Goal: Submit feedback/report problem: Provide input to the site owners about the experience or issues

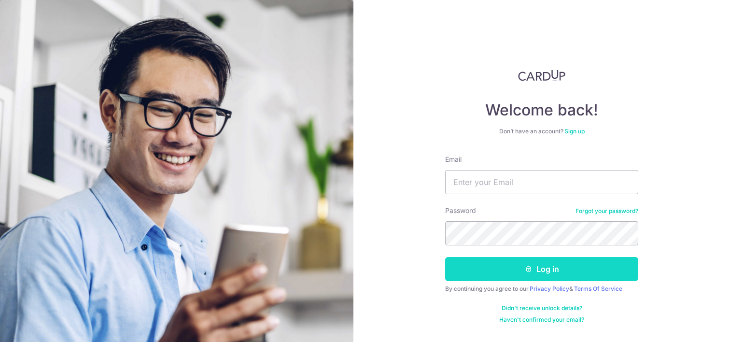
type input "[PERSON_NAME][EMAIL_ADDRESS][DOMAIN_NAME]"
click at [517, 272] on button "Log in" at bounding box center [541, 269] width 193 height 24
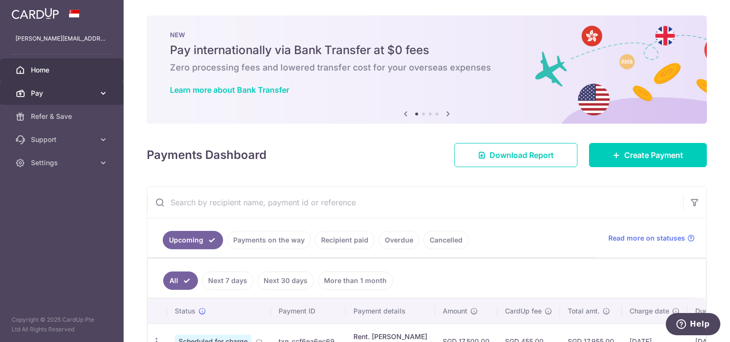
click at [95, 93] on link "Pay" at bounding box center [62, 93] width 124 height 23
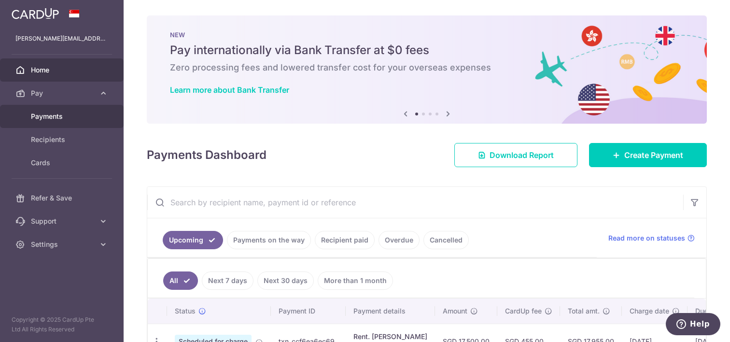
click at [85, 115] on span "Payments" at bounding box center [63, 116] width 64 height 10
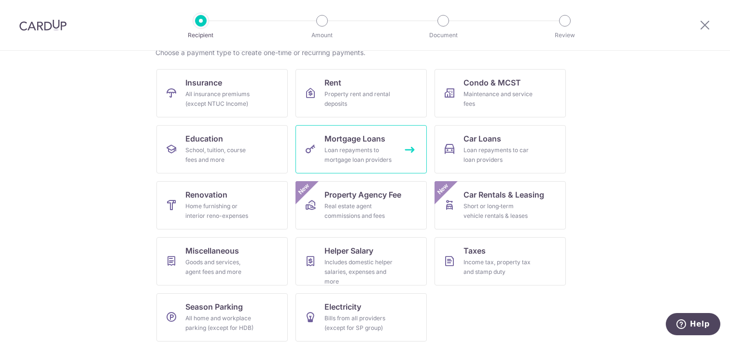
scroll to position [90, 0]
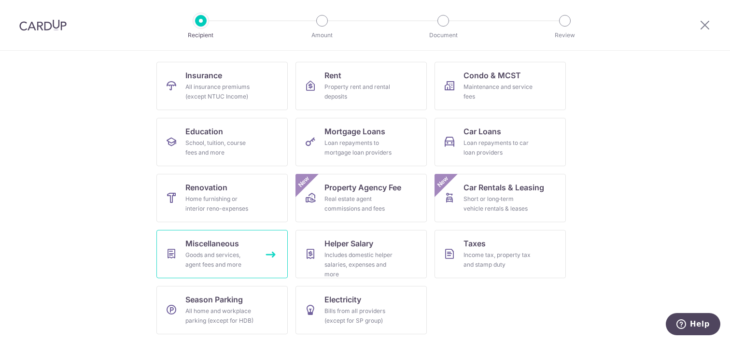
click at [250, 250] on div "Goods and services, agent fees and more" at bounding box center [219, 259] width 69 height 19
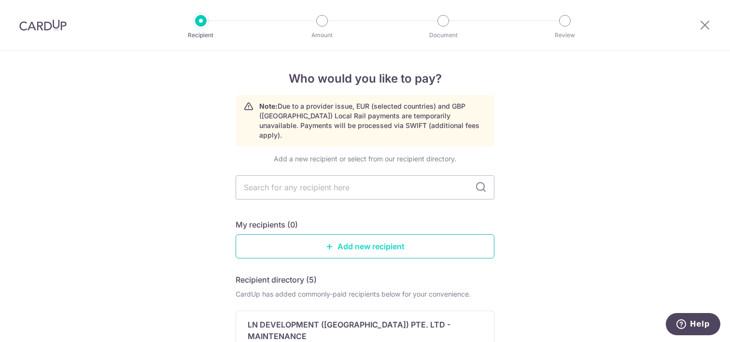
click at [363, 234] on link "Add new recipient" at bounding box center [364, 246] width 259 height 24
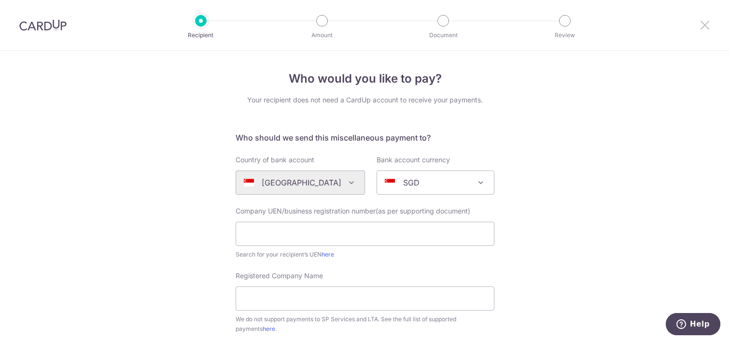
click at [700, 28] on icon at bounding box center [705, 25] width 12 height 12
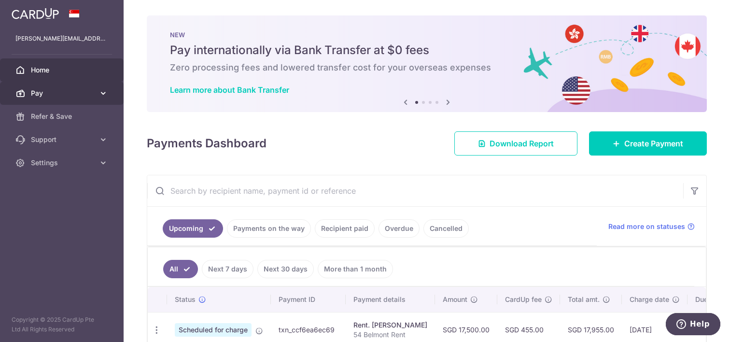
click at [101, 96] on icon at bounding box center [103, 93] width 10 height 10
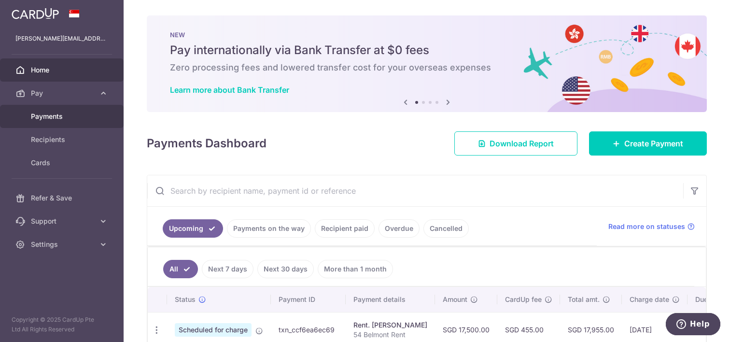
click at [78, 117] on span "Payments" at bounding box center [63, 116] width 64 height 10
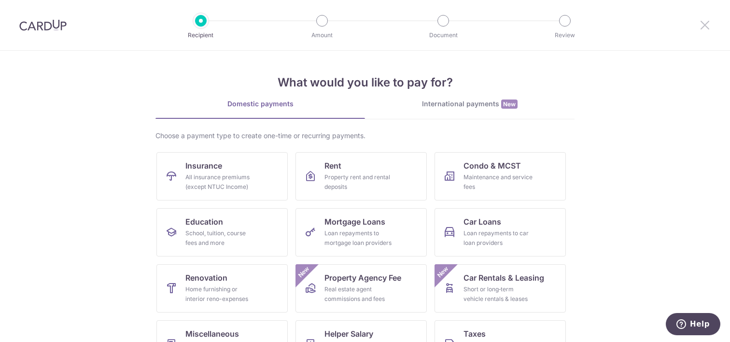
click at [701, 25] on icon at bounding box center [705, 25] width 12 height 12
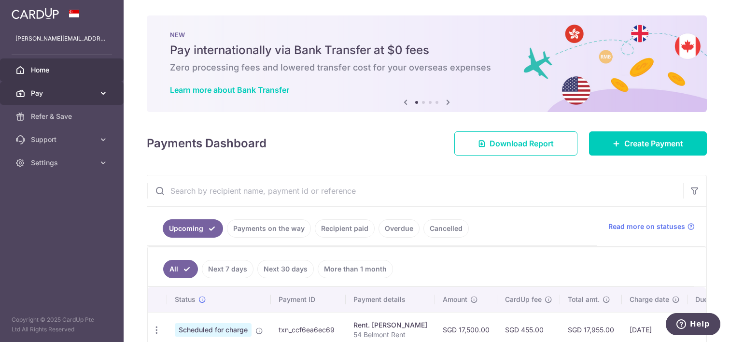
click at [100, 93] on icon at bounding box center [103, 93] width 10 height 10
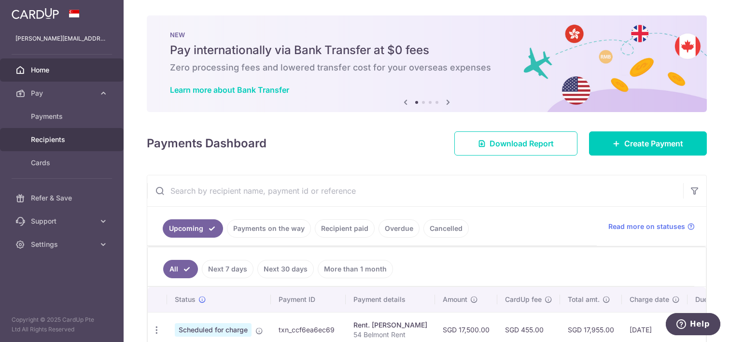
click at [61, 139] on span "Recipients" at bounding box center [63, 140] width 64 height 10
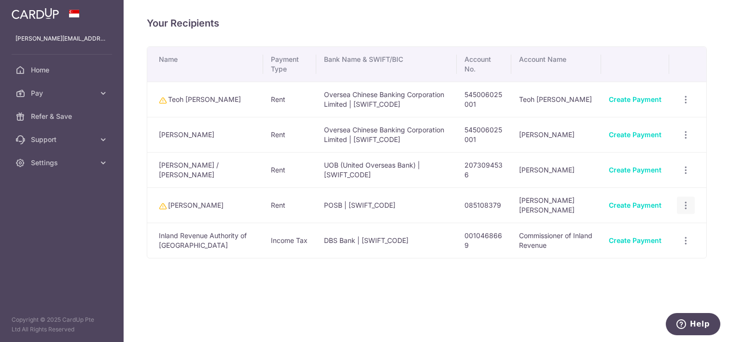
click at [683, 204] on icon "button" at bounding box center [685, 205] width 10 height 10
click at [647, 229] on span "View/Edit" at bounding box center [654, 232] width 66 height 12
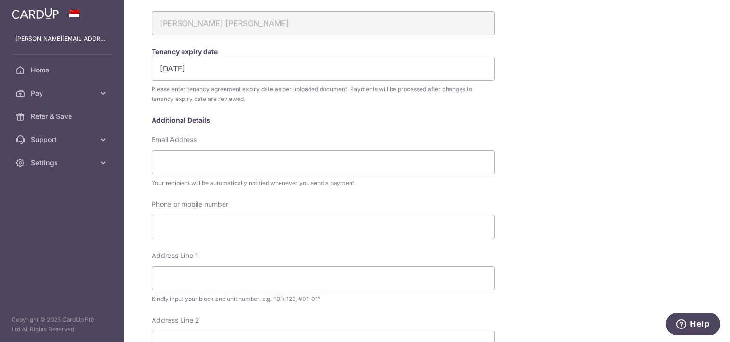
scroll to position [116, 0]
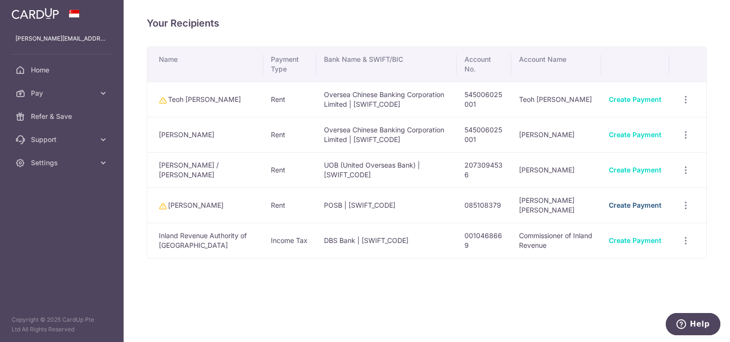
click at [635, 206] on link "Create Payment" at bounding box center [635, 205] width 53 height 8
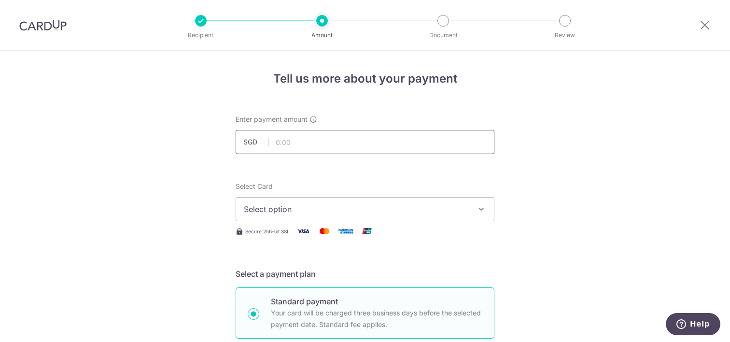
click at [332, 147] on input "text" at bounding box center [364, 142] width 259 height 24
click at [410, 210] on span "Select option" at bounding box center [356, 209] width 225 height 12
type input "35,000.00"
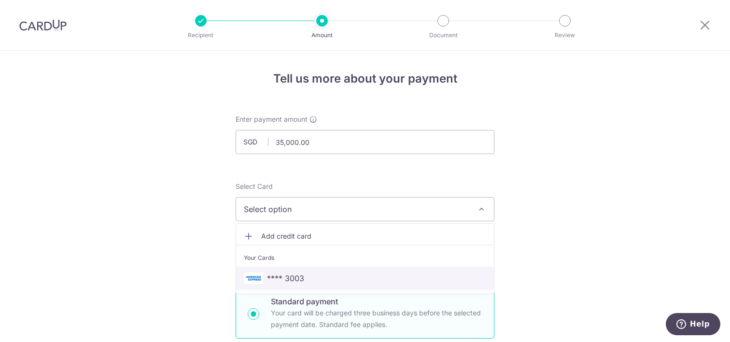
click at [373, 277] on span "**** 3003" at bounding box center [365, 278] width 242 height 12
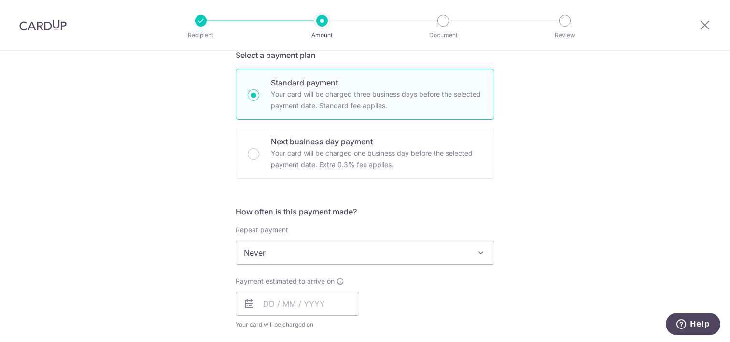
scroll to position [239, 0]
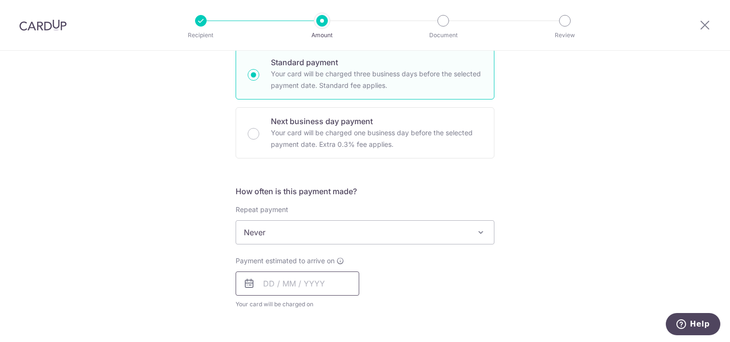
click at [267, 285] on input "text" at bounding box center [297, 283] width 124 height 24
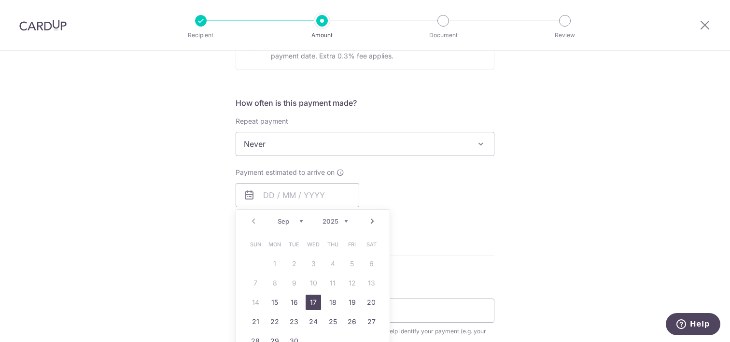
click at [314, 301] on link "17" at bounding box center [312, 301] width 15 height 15
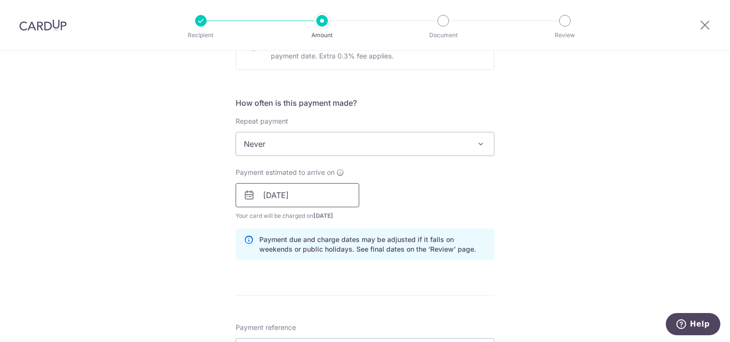
click at [306, 200] on input "17/09/2025" at bounding box center [297, 195] width 124 height 24
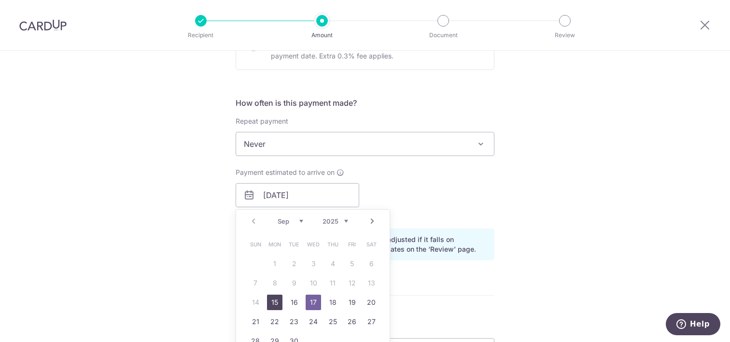
click at [276, 302] on link "15" at bounding box center [274, 301] width 15 height 15
type input "[DATE]"
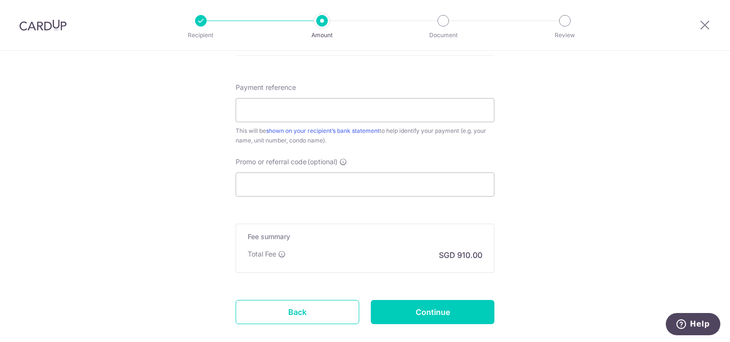
scroll to position [589, 0]
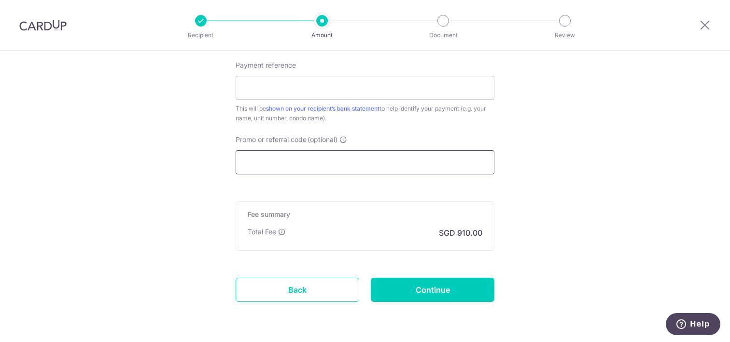
click at [313, 166] on input "Promo or referral code (optional)" at bounding box center [364, 162] width 259 height 24
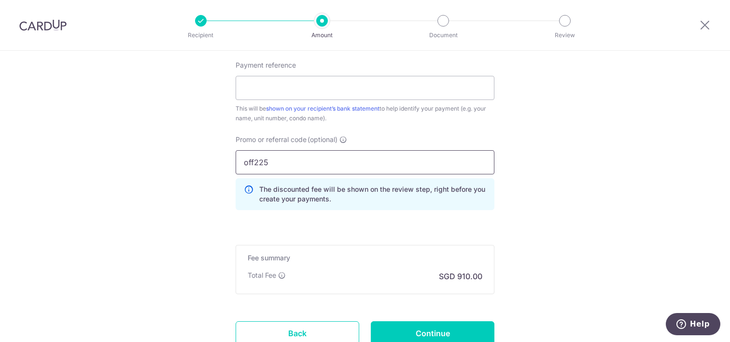
type input "off225"
click at [292, 98] on input "Payment reference" at bounding box center [364, 88] width 259 height 24
type input "54 Belmont Rent"
click at [446, 331] on input "Continue" at bounding box center [433, 333] width 124 height 24
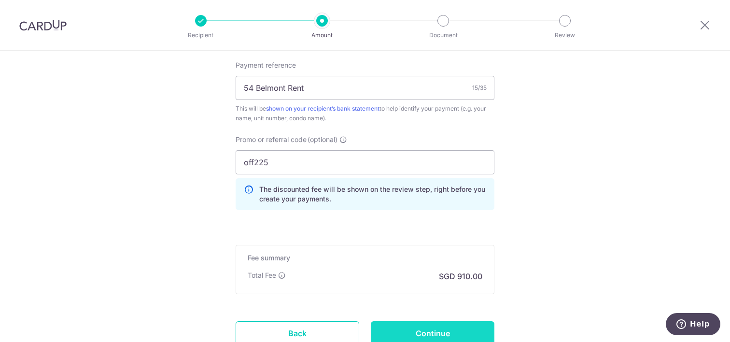
type input "Create Schedule"
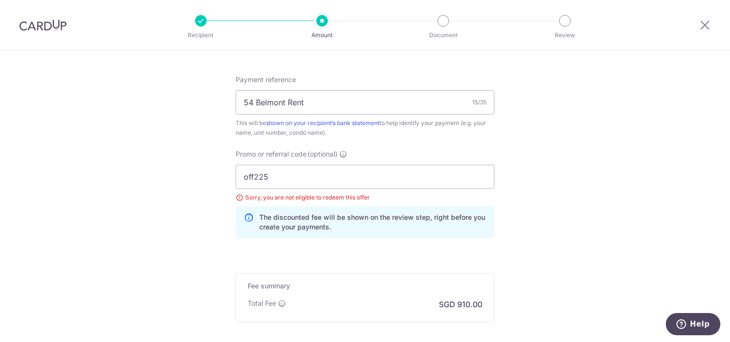
scroll to position [658, 0]
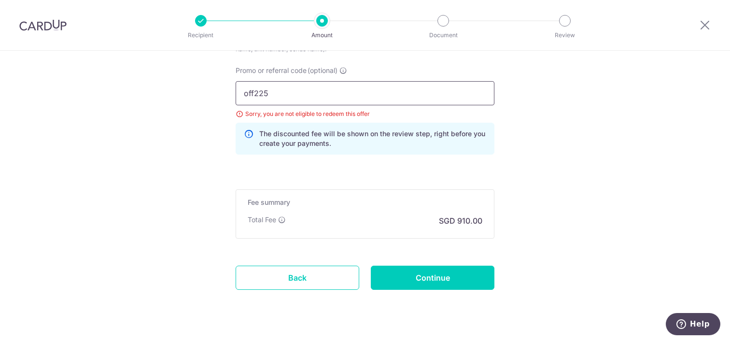
click at [289, 92] on input "off225" at bounding box center [364, 93] width 259 height 24
type input "25amex21"
click at [429, 270] on input "Continue" at bounding box center [433, 277] width 124 height 24
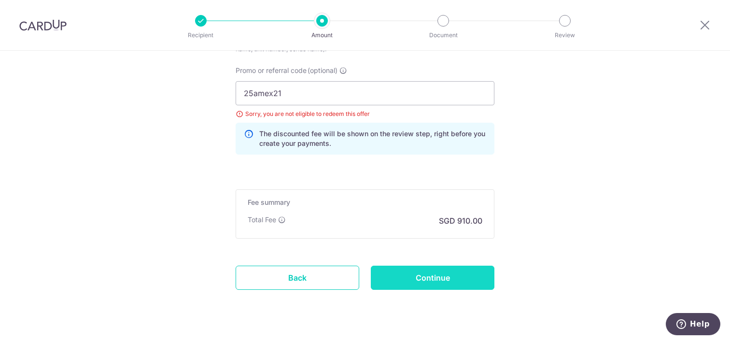
type input "Update Schedule"
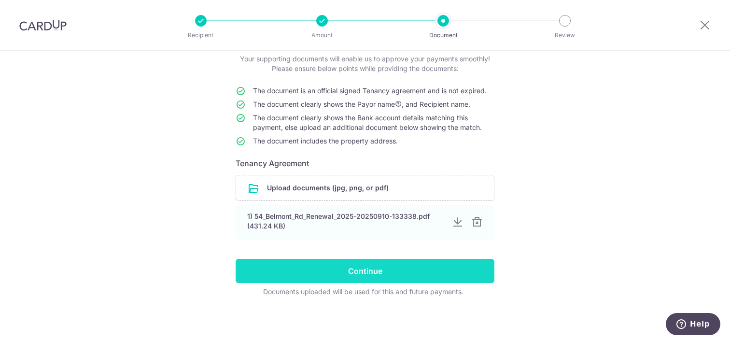
click at [393, 263] on input "Continue" at bounding box center [364, 271] width 259 height 24
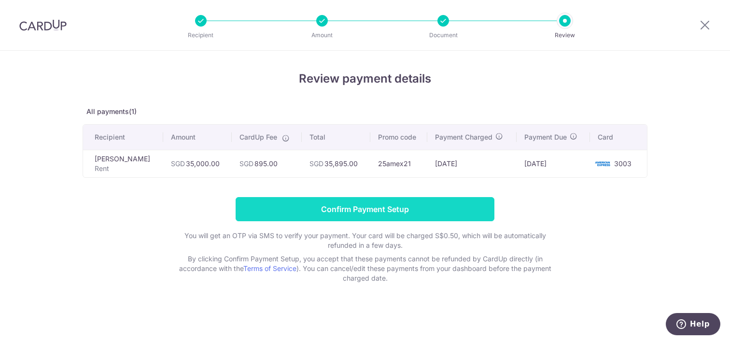
click at [346, 208] on input "Confirm Payment Setup" at bounding box center [364, 209] width 259 height 24
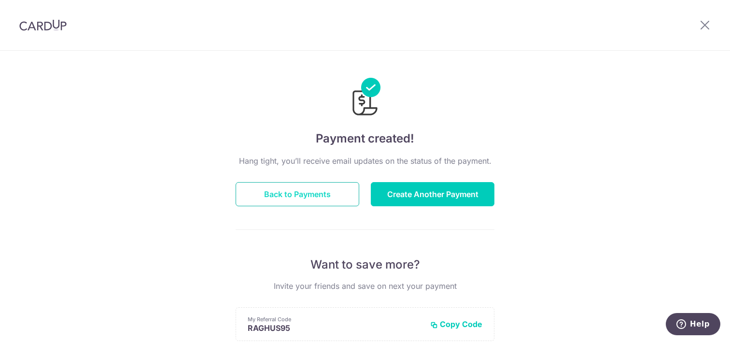
click at [307, 191] on button "Back to Payments" at bounding box center [297, 194] width 124 height 24
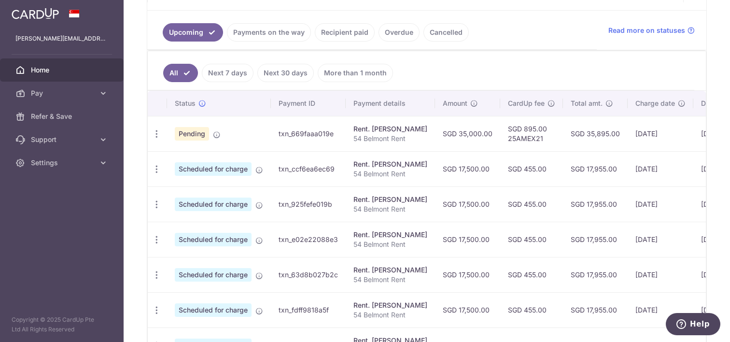
scroll to position [208, 0]
click at [158, 166] on icon "button" at bounding box center [157, 168] width 10 height 10
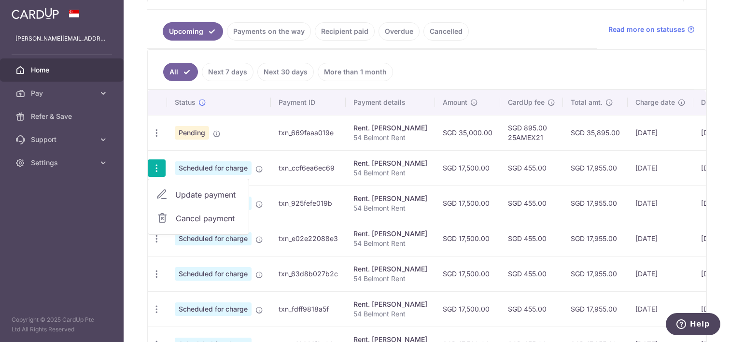
click at [509, 65] on ul "All Next 7 days Next 30 days More than 1 month" at bounding box center [421, 69] width 546 height 39
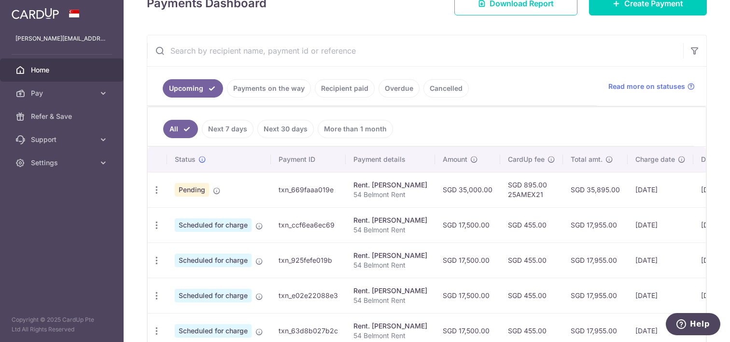
scroll to position [186, 0]
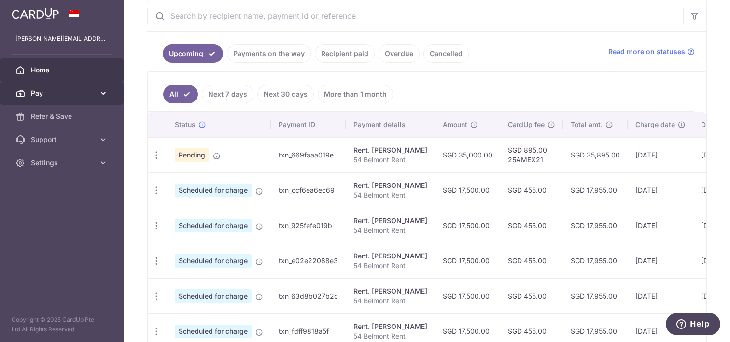
click at [102, 94] on icon at bounding box center [103, 93] width 10 height 10
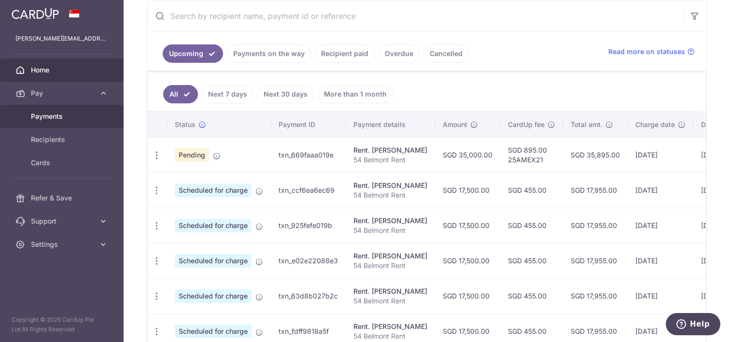
click at [68, 112] on span "Payments" at bounding box center [63, 116] width 64 height 10
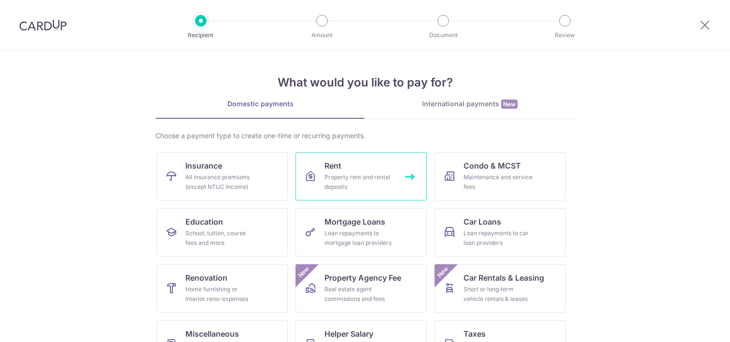
click at [350, 173] on div "Property rent and rental deposits" at bounding box center [358, 181] width 69 height 19
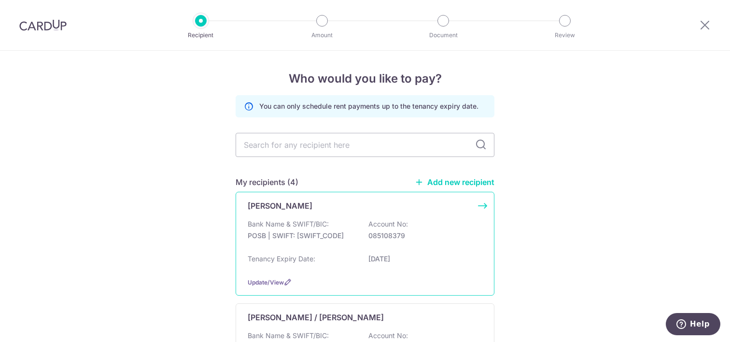
click at [451, 235] on p "085108379" at bounding box center [422, 236] width 108 height 10
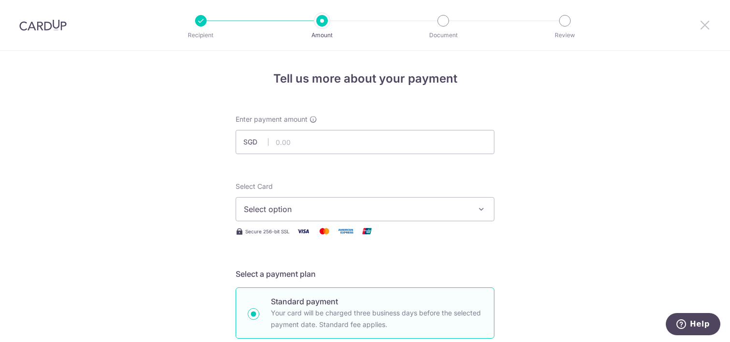
click at [705, 26] on icon at bounding box center [705, 25] width 12 height 12
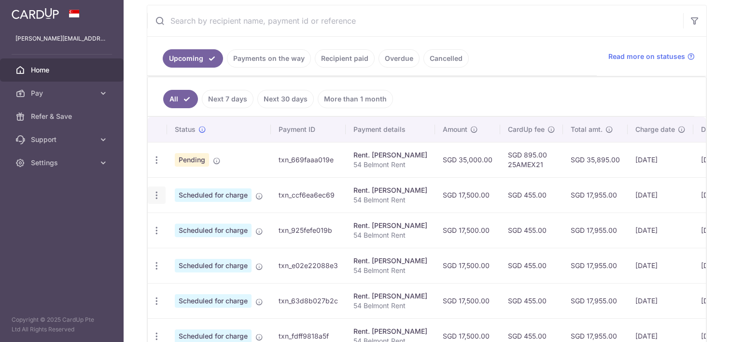
click at [154, 197] on icon "button" at bounding box center [157, 195] width 10 height 10
click at [192, 221] on span "Update payment" at bounding box center [208, 222] width 66 height 12
radio input "true"
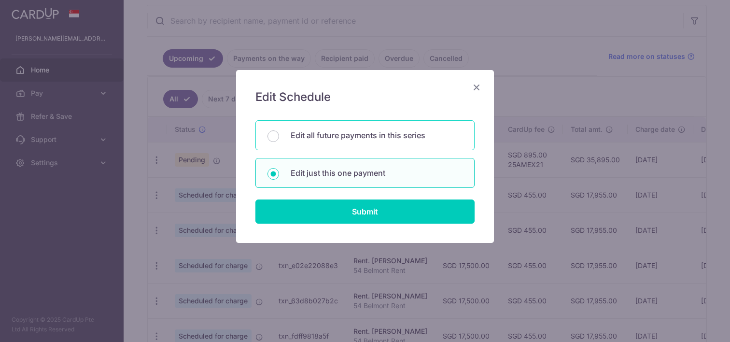
click at [393, 135] on p "Edit all future payments in this series" at bounding box center [376, 135] width 172 height 12
click at [279, 135] on input "Edit all future payments in this series" at bounding box center [273, 136] width 12 height 12
radio input "true"
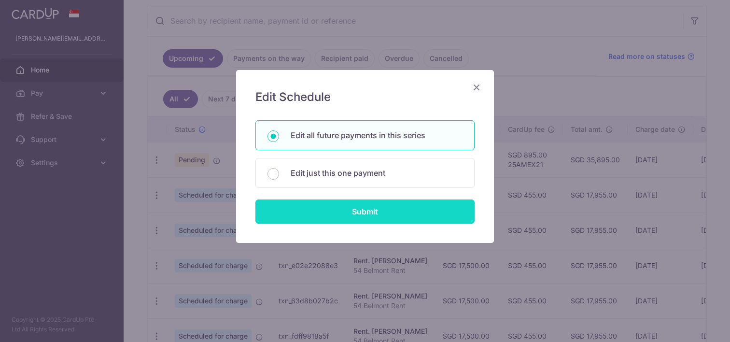
click at [382, 208] on input "Submit" at bounding box center [364, 211] width 219 height 24
radio input "true"
type input "17,500.00"
type input "54 Belmont Rent"
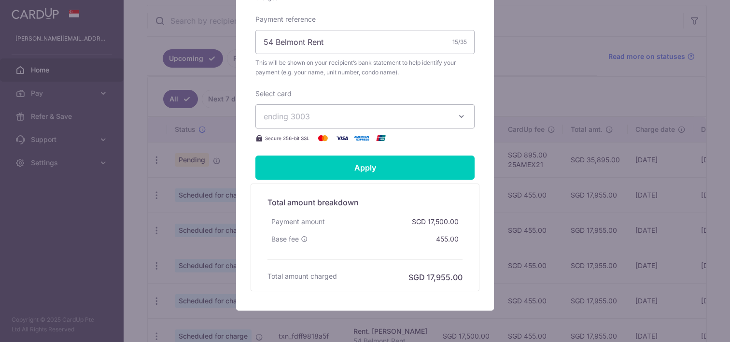
scroll to position [316, 0]
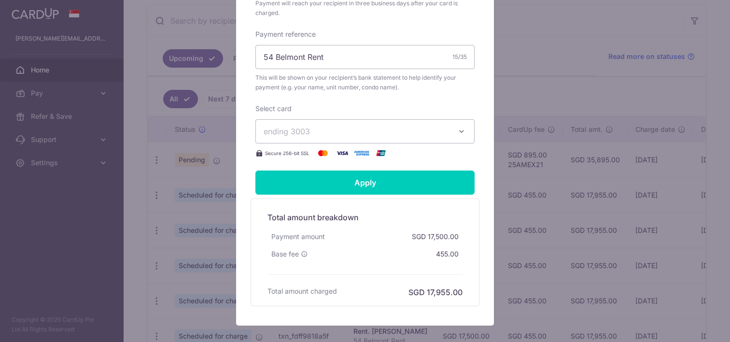
click at [458, 133] on icon "button" at bounding box center [461, 131] width 10 height 10
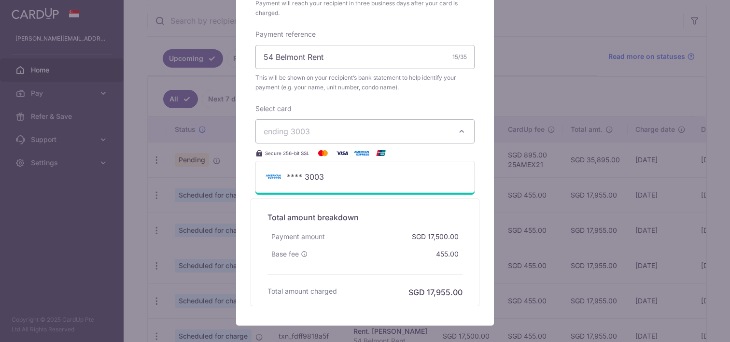
click at [456, 131] on icon "button" at bounding box center [461, 131] width 10 height 10
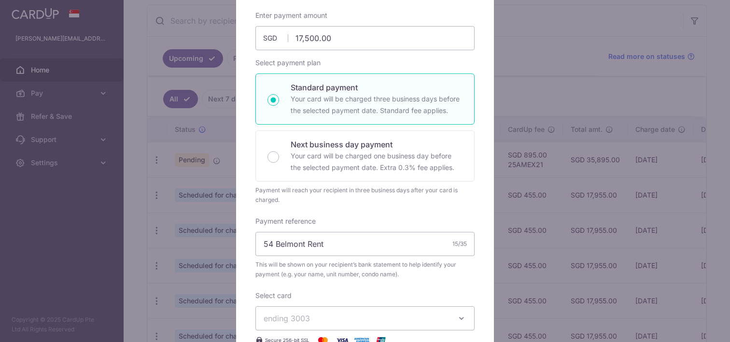
scroll to position [0, 0]
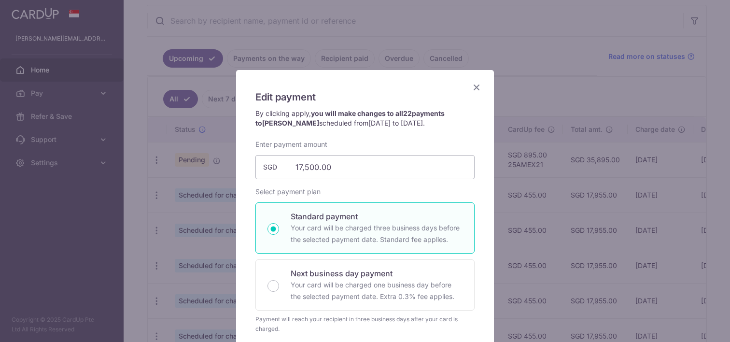
click at [474, 87] on icon "Close" at bounding box center [476, 87] width 12 height 12
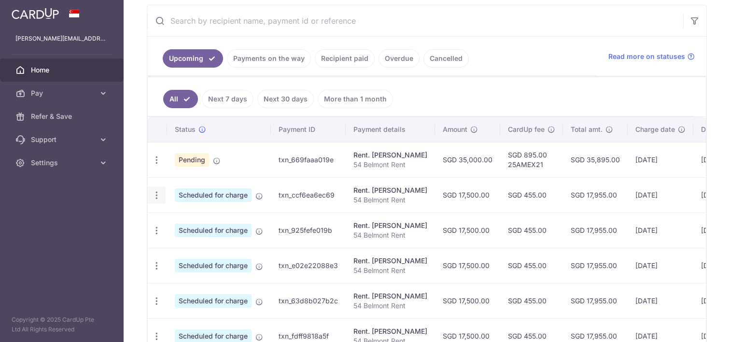
click at [155, 196] on icon "button" at bounding box center [157, 195] width 10 height 10
click at [202, 242] on span "Cancel payment" at bounding box center [208, 245] width 65 height 12
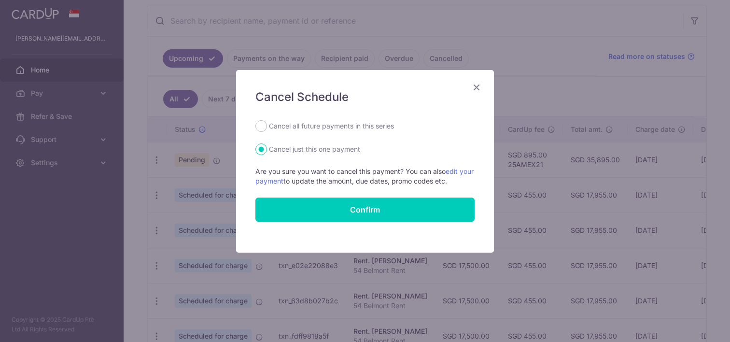
click at [332, 124] on label "Cancel all future payments in this series" at bounding box center [331, 126] width 125 height 12
click at [267, 124] on input "Cancel all future payments in this series" at bounding box center [261, 126] width 12 height 12
radio input "true"
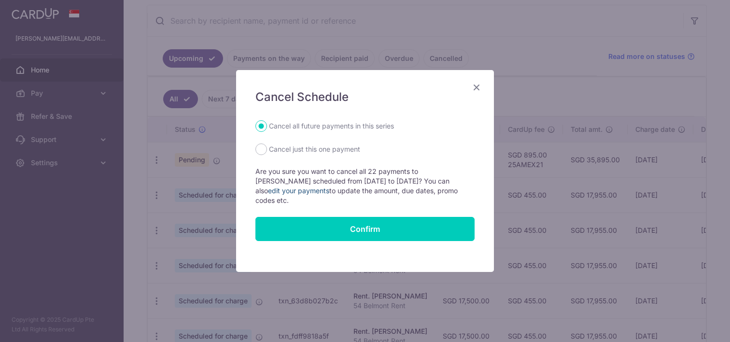
click at [274, 189] on link "edit your payments" at bounding box center [298, 190] width 61 height 8
click at [477, 89] on icon "Close" at bounding box center [476, 87] width 12 height 12
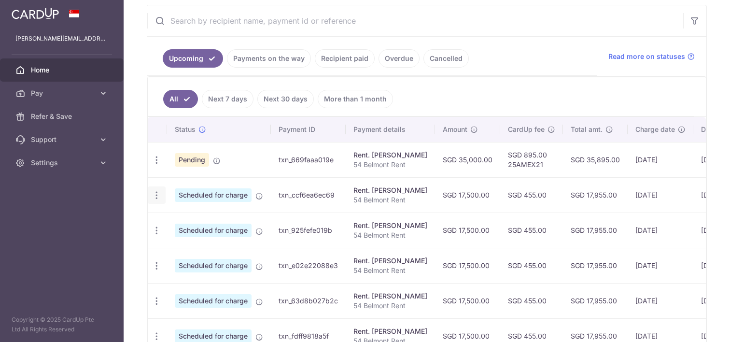
click at [157, 195] on icon "button" at bounding box center [157, 195] width 10 height 10
click at [159, 194] on icon "button" at bounding box center [157, 195] width 10 height 10
click at [156, 195] on icon "button" at bounding box center [157, 195] width 10 height 10
click at [217, 217] on span "Update payment" at bounding box center [208, 222] width 66 height 12
radio input "true"
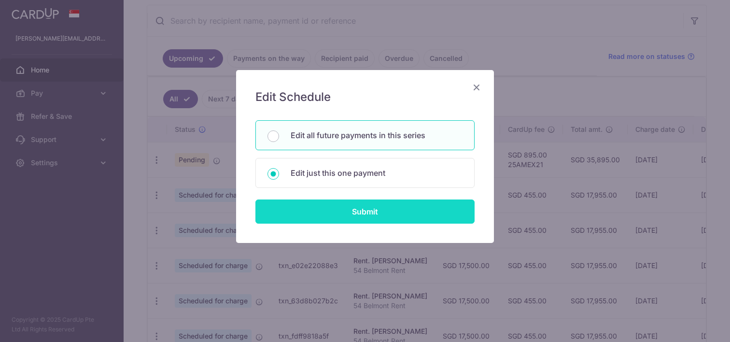
click at [391, 209] on input "Submit" at bounding box center [364, 211] width 219 height 24
radio input "true"
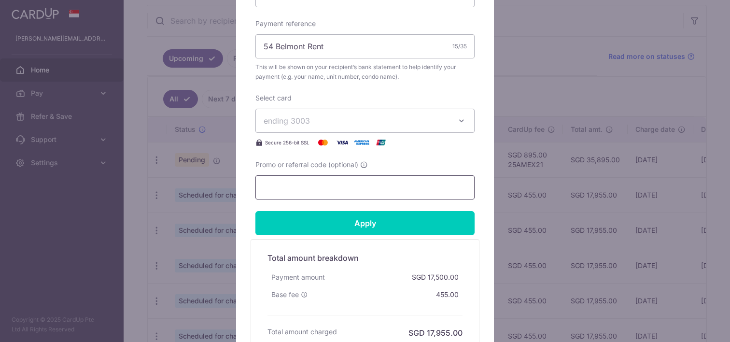
scroll to position [351, 0]
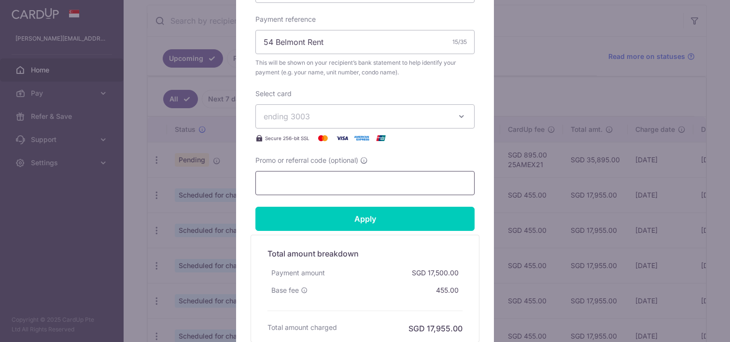
click at [372, 190] on input "Promo or referral code (optional)" at bounding box center [364, 183] width 219 height 24
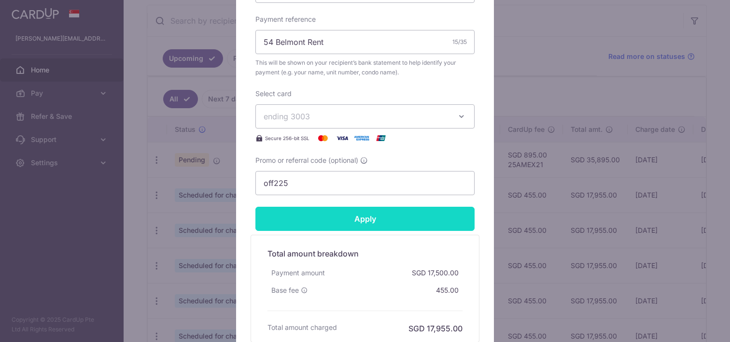
click at [391, 215] on input "Apply" at bounding box center [364, 219] width 219 height 24
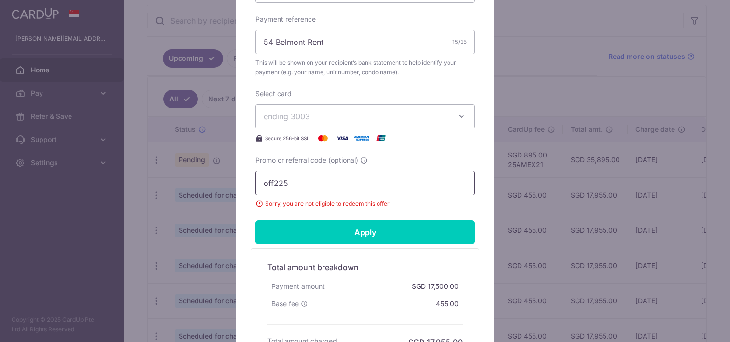
click at [360, 181] on input "off225" at bounding box center [364, 183] width 219 height 24
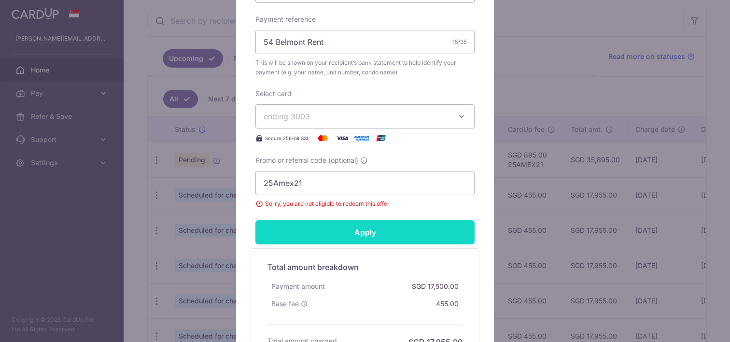
click at [400, 226] on input "Apply" at bounding box center [364, 232] width 219 height 24
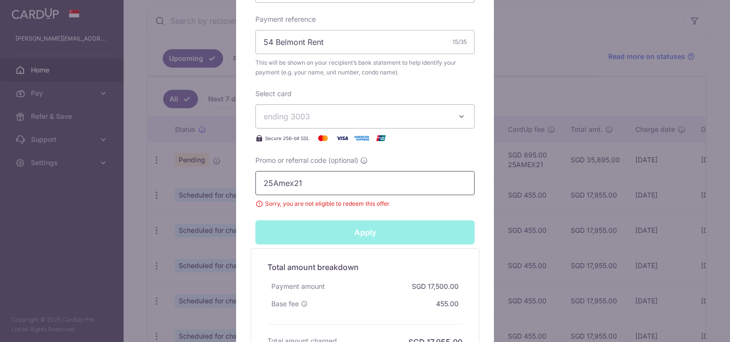
scroll to position [412, 0]
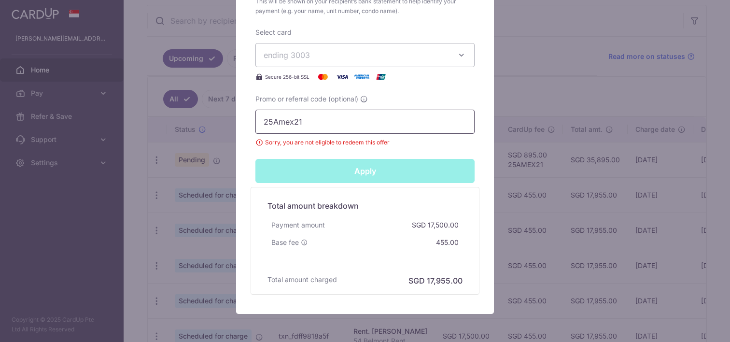
click at [342, 122] on input "25Amex21" at bounding box center [364, 122] width 219 height 24
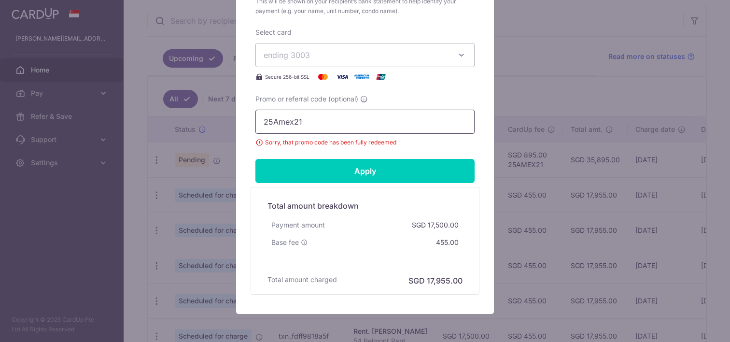
click at [342, 122] on input "25Amex21" at bounding box center [364, 122] width 219 height 24
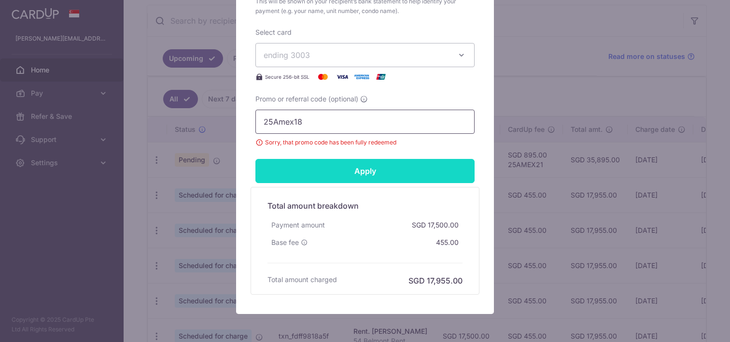
type input "25Amex18"
click at [351, 170] on input "Apply" at bounding box center [364, 171] width 219 height 24
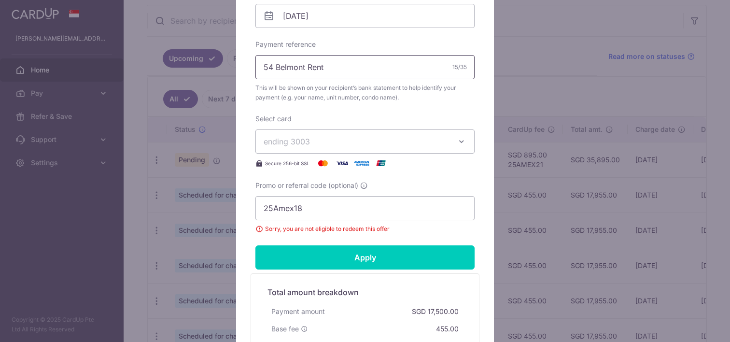
scroll to position [81, 0]
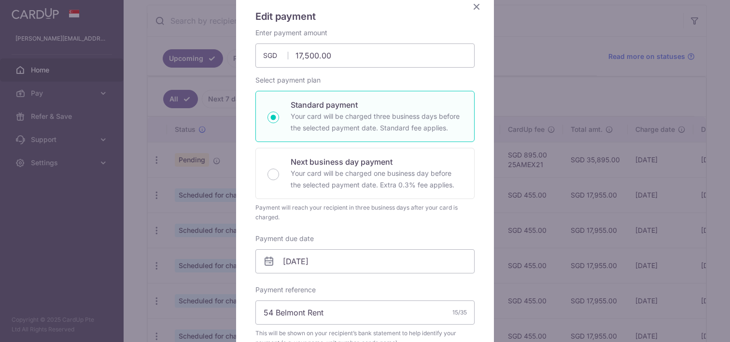
click at [474, 6] on icon "Close" at bounding box center [476, 6] width 12 height 12
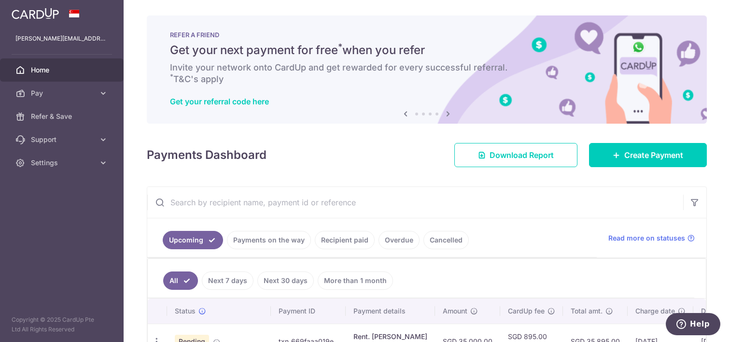
scroll to position [189, 0]
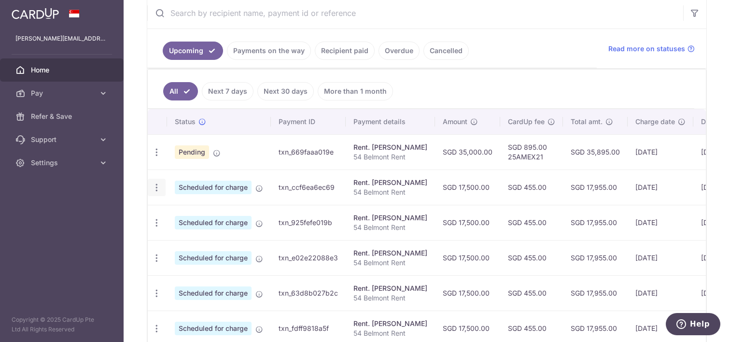
click at [157, 190] on icon "button" at bounding box center [157, 187] width 10 height 10
click at [209, 213] on span "Update payment" at bounding box center [208, 214] width 66 height 12
click at [159, 189] on icon "button" at bounding box center [157, 187] width 10 height 10
click at [187, 209] on span "Update payment" at bounding box center [208, 214] width 66 height 12
radio input "true"
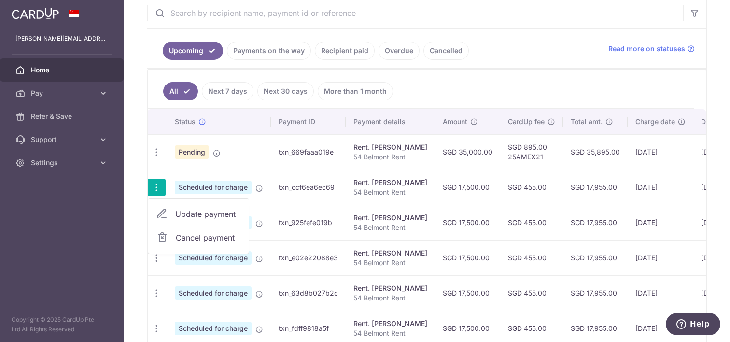
type input "17,500.00"
type input "[DATE]"
type input "54 Belmont Rent"
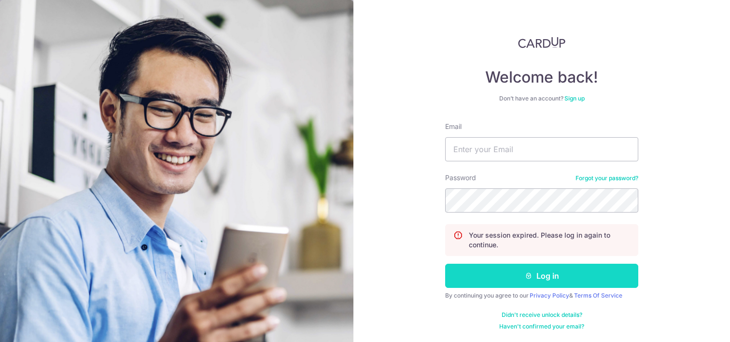
type input "[PERSON_NAME][EMAIL_ADDRESS][DOMAIN_NAME]"
click at [518, 268] on button "Log in" at bounding box center [541, 275] width 193 height 24
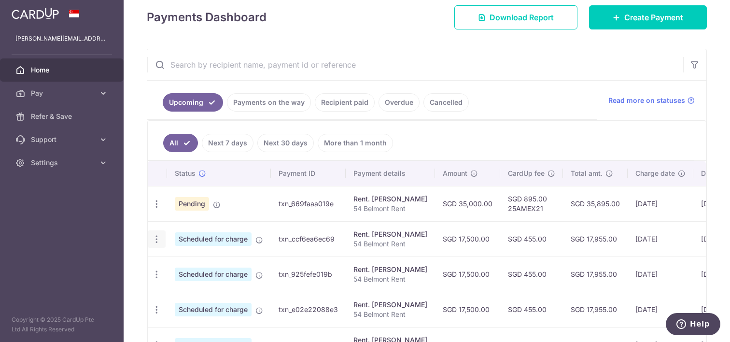
click at [157, 239] on icon "button" at bounding box center [157, 239] width 10 height 10
click at [207, 264] on span "Update payment" at bounding box center [208, 266] width 66 height 12
radio input "true"
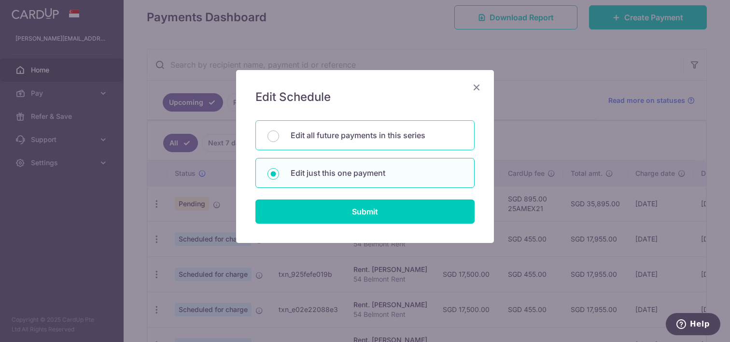
click at [351, 135] on p "Edit all future payments in this series" at bounding box center [376, 135] width 172 height 12
click at [279, 135] on input "Edit all future payments in this series" at bounding box center [273, 136] width 12 height 12
radio input "true"
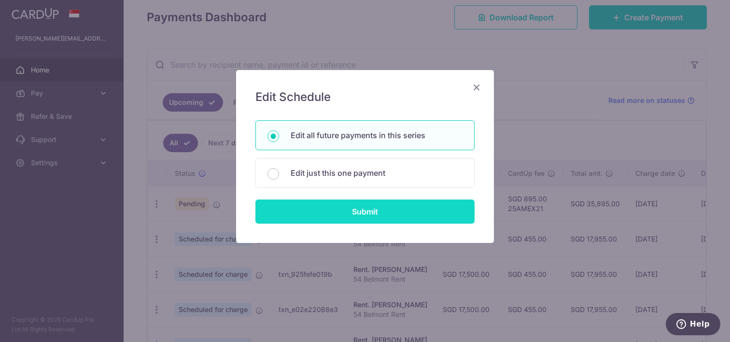
click at [361, 208] on input "Submit" at bounding box center [364, 211] width 219 height 24
radio input "true"
type input "17,500.00"
type input "54 Belmont Rent"
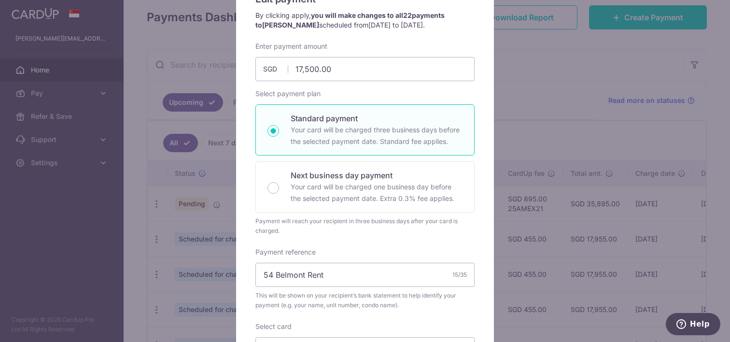
scroll to position [30, 0]
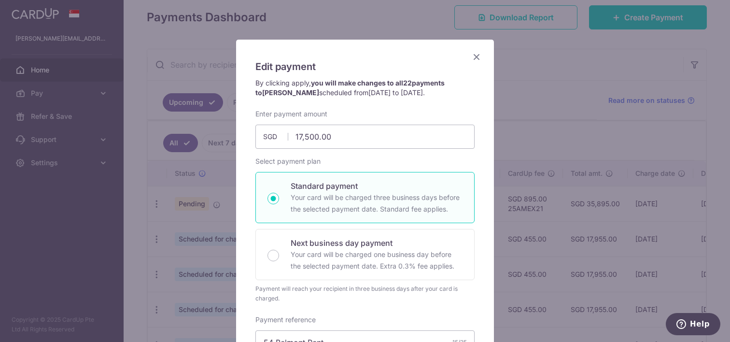
click at [476, 51] on icon "Close" at bounding box center [476, 57] width 12 height 12
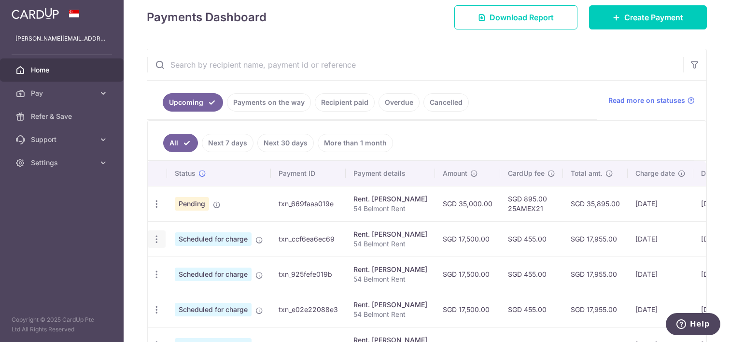
click at [156, 238] on icon "button" at bounding box center [157, 239] width 10 height 10
click at [207, 265] on span "Update payment" at bounding box center [208, 266] width 66 height 12
radio input "true"
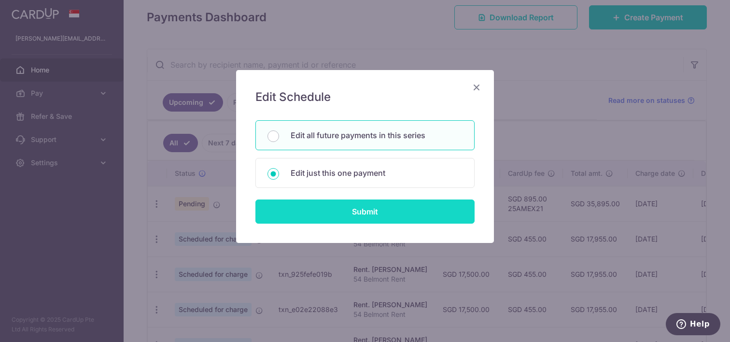
click at [337, 212] on input "Submit" at bounding box center [364, 211] width 219 height 24
radio input "true"
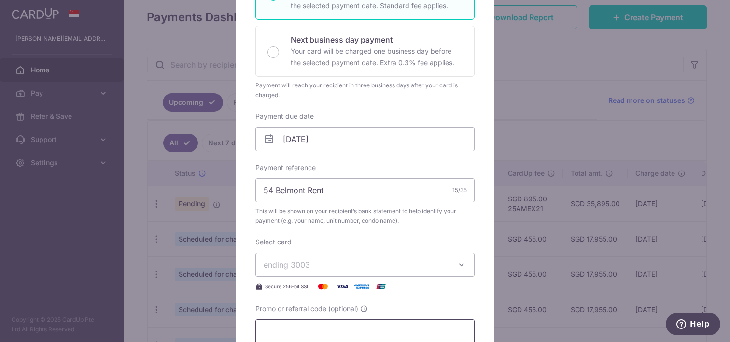
scroll to position [320, 0]
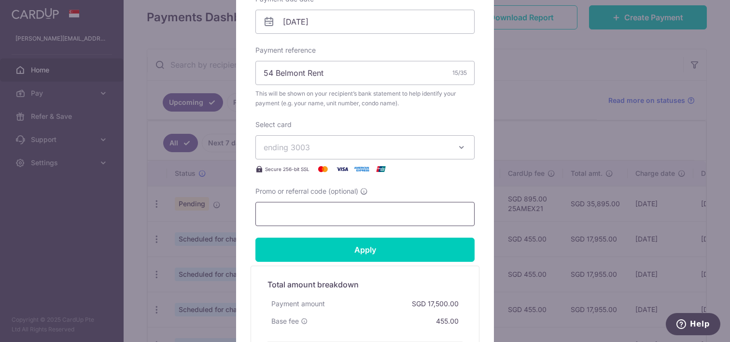
click at [332, 212] on input "Promo or referral code (optional)" at bounding box center [364, 214] width 219 height 24
paste input "3HOME25R"
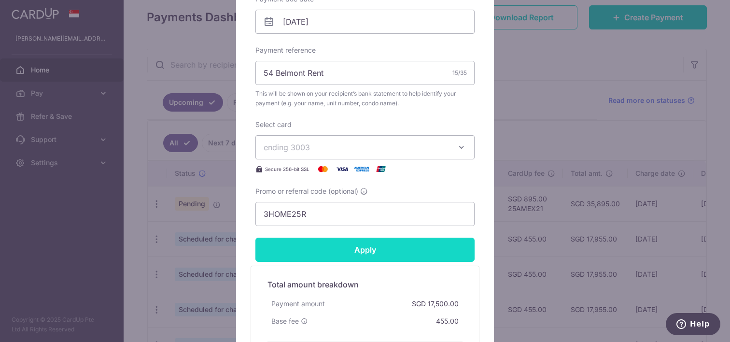
click at [357, 247] on input "Apply" at bounding box center [364, 249] width 219 height 24
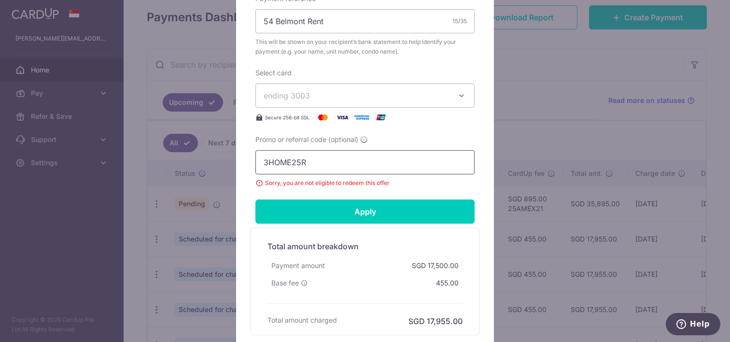
scroll to position [363, 0]
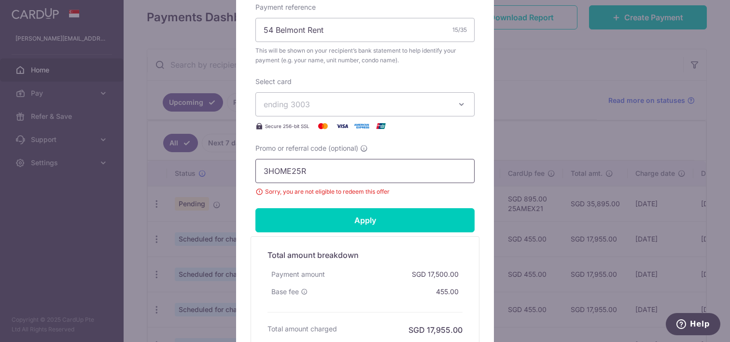
click at [329, 176] on input "3HOME25R" at bounding box center [364, 171] width 219 height 24
paste input "25AMEX21"
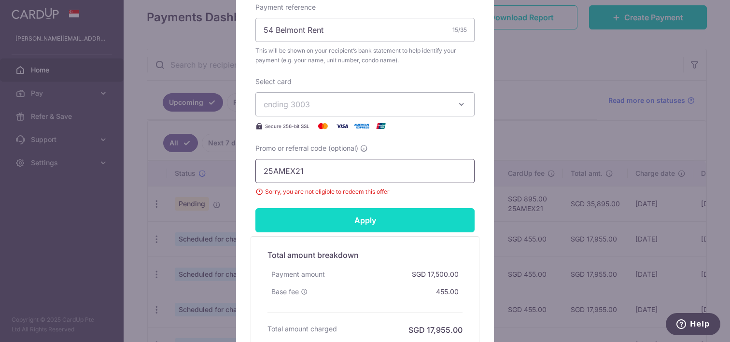
type input "25AMEX21"
click at [368, 217] on input "Apply" at bounding box center [364, 220] width 219 height 24
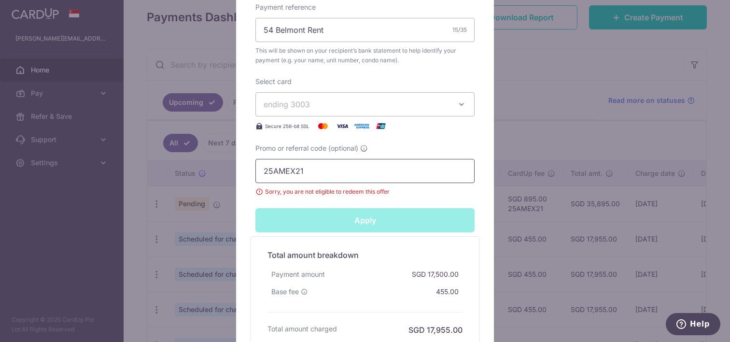
click at [323, 166] on input "25AMEX21" at bounding box center [364, 171] width 219 height 24
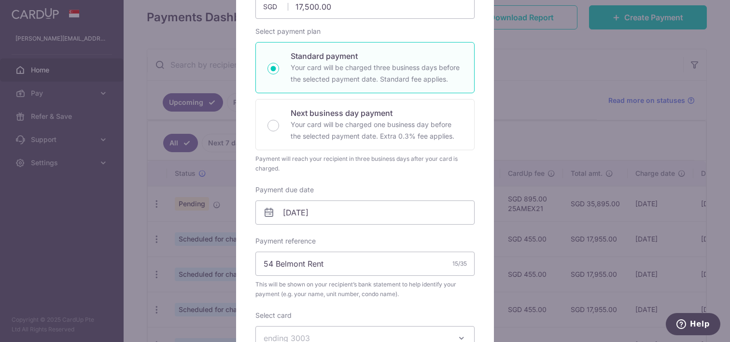
scroll to position [0, 0]
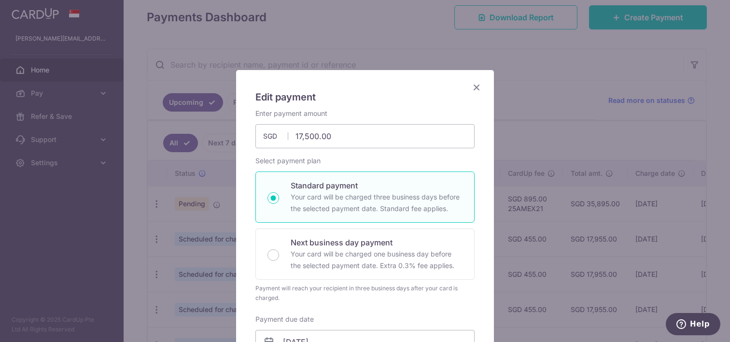
click at [475, 87] on icon "Close" at bounding box center [476, 87] width 12 height 12
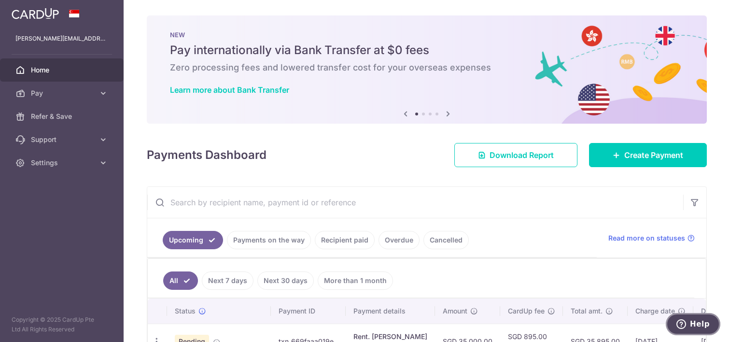
click at [688, 320] on span "Help" at bounding box center [683, 324] width 14 height 10
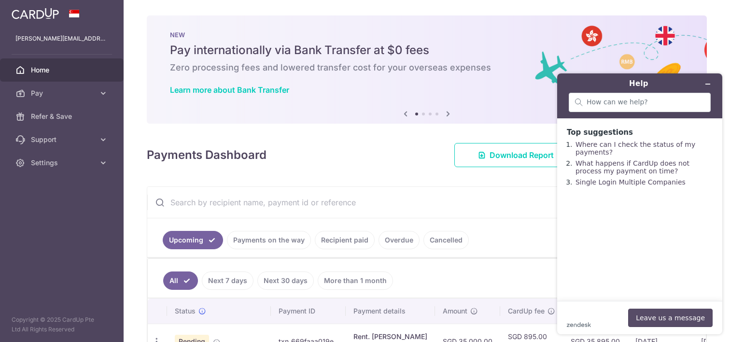
click at [655, 318] on button "Leave us a message" at bounding box center [670, 317] width 84 height 18
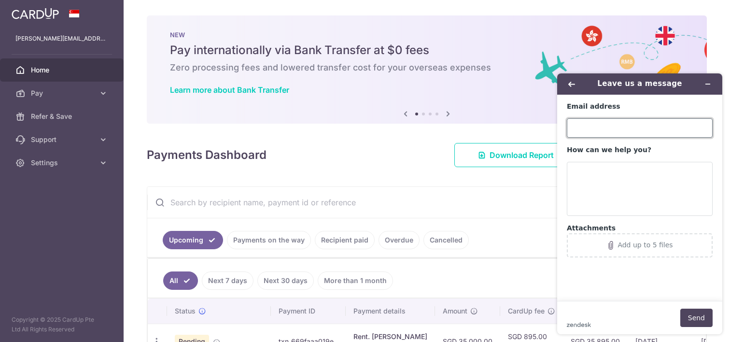
click at [595, 132] on input "Email address" at bounding box center [640, 127] width 146 height 19
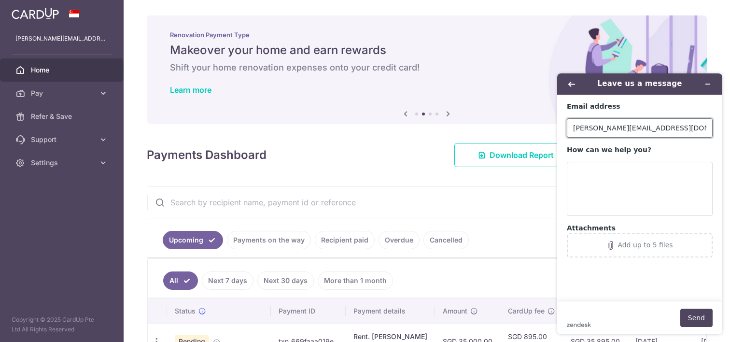
type input "[PERSON_NAME][EMAIL_ADDRESS][DOMAIN_NAME]"
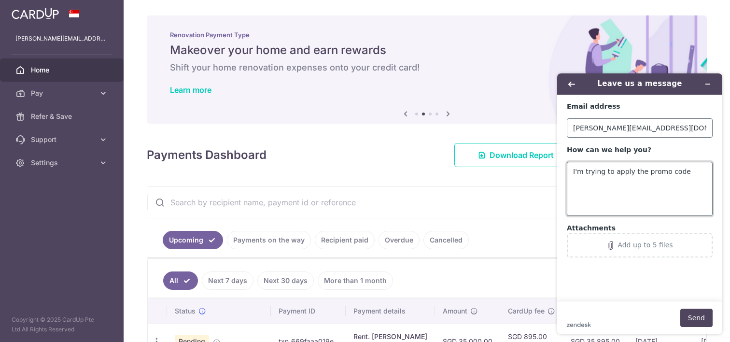
paste textarea "25AMEX21"
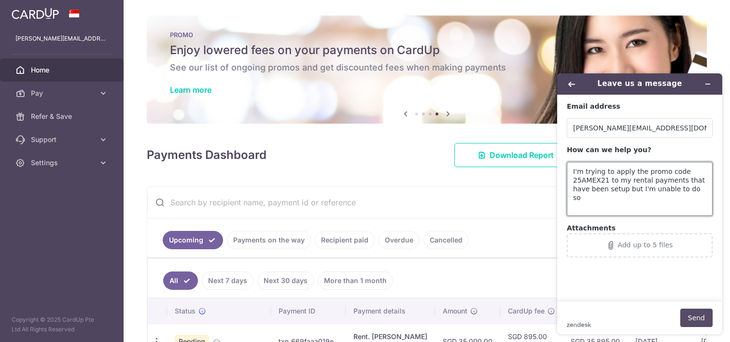
type textarea "I'm trying to apply the promo code 25AMEX21 to my rental payments that have bee…"
click at [697, 318] on button "Send" at bounding box center [696, 317] width 32 height 18
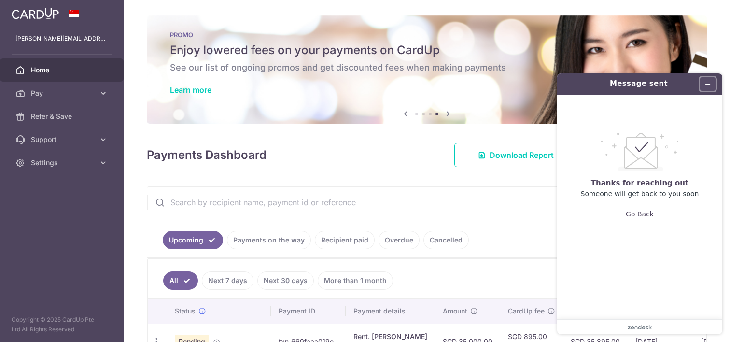
click at [709, 84] on icon "Minimize widget" at bounding box center [707, 84] width 7 height 7
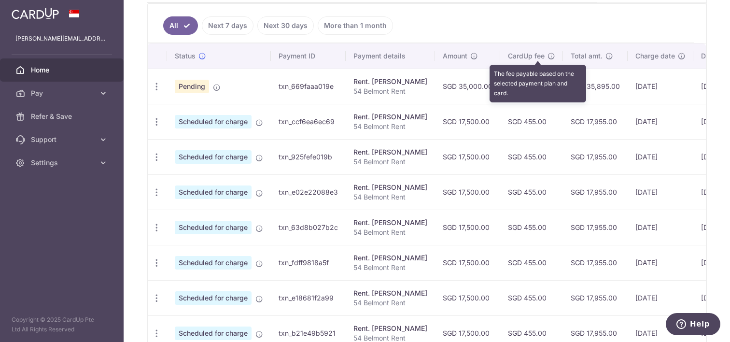
click at [547, 55] on icon at bounding box center [551, 56] width 8 height 8
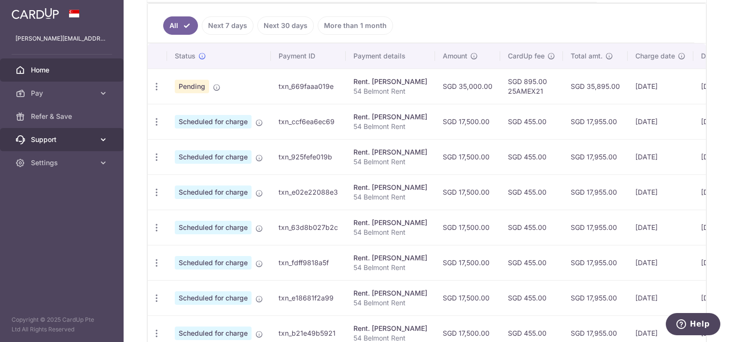
click at [102, 143] on icon at bounding box center [103, 140] width 10 height 10
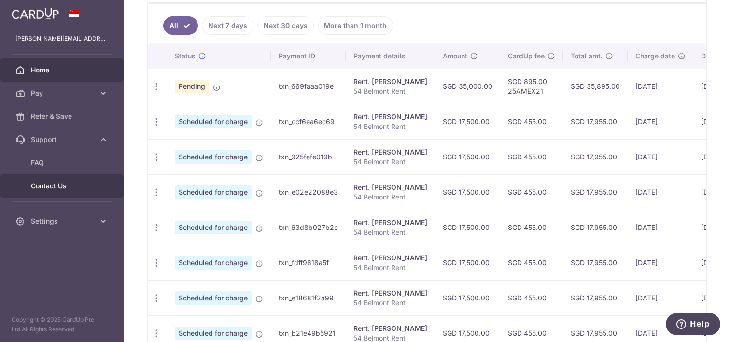
click at [87, 188] on span "Contact Us" at bounding box center [63, 186] width 64 height 10
